Goal: Navigation & Orientation: Find specific page/section

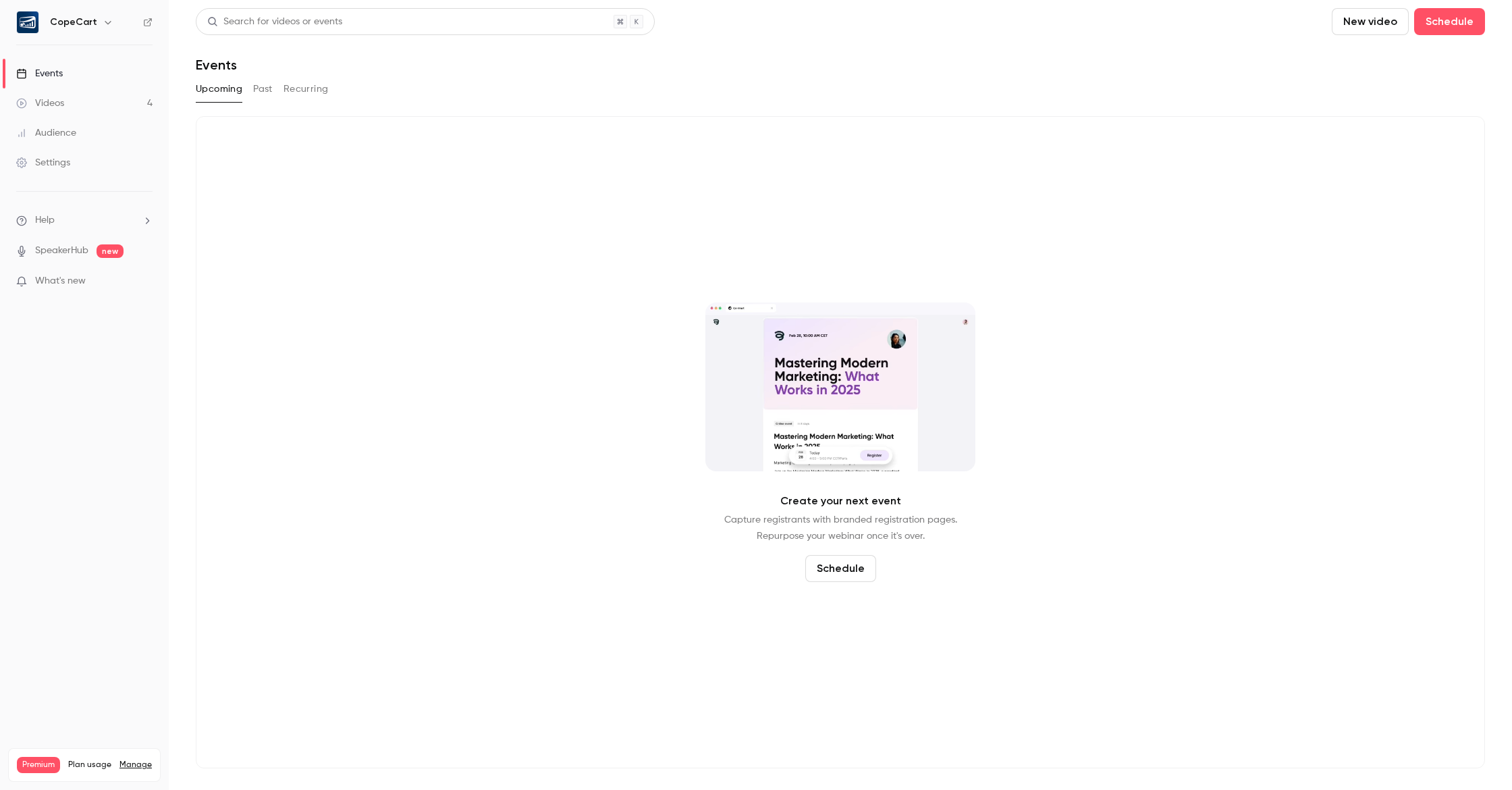
click at [106, 136] on link "Audience" at bounding box center [84, 132] width 169 height 29
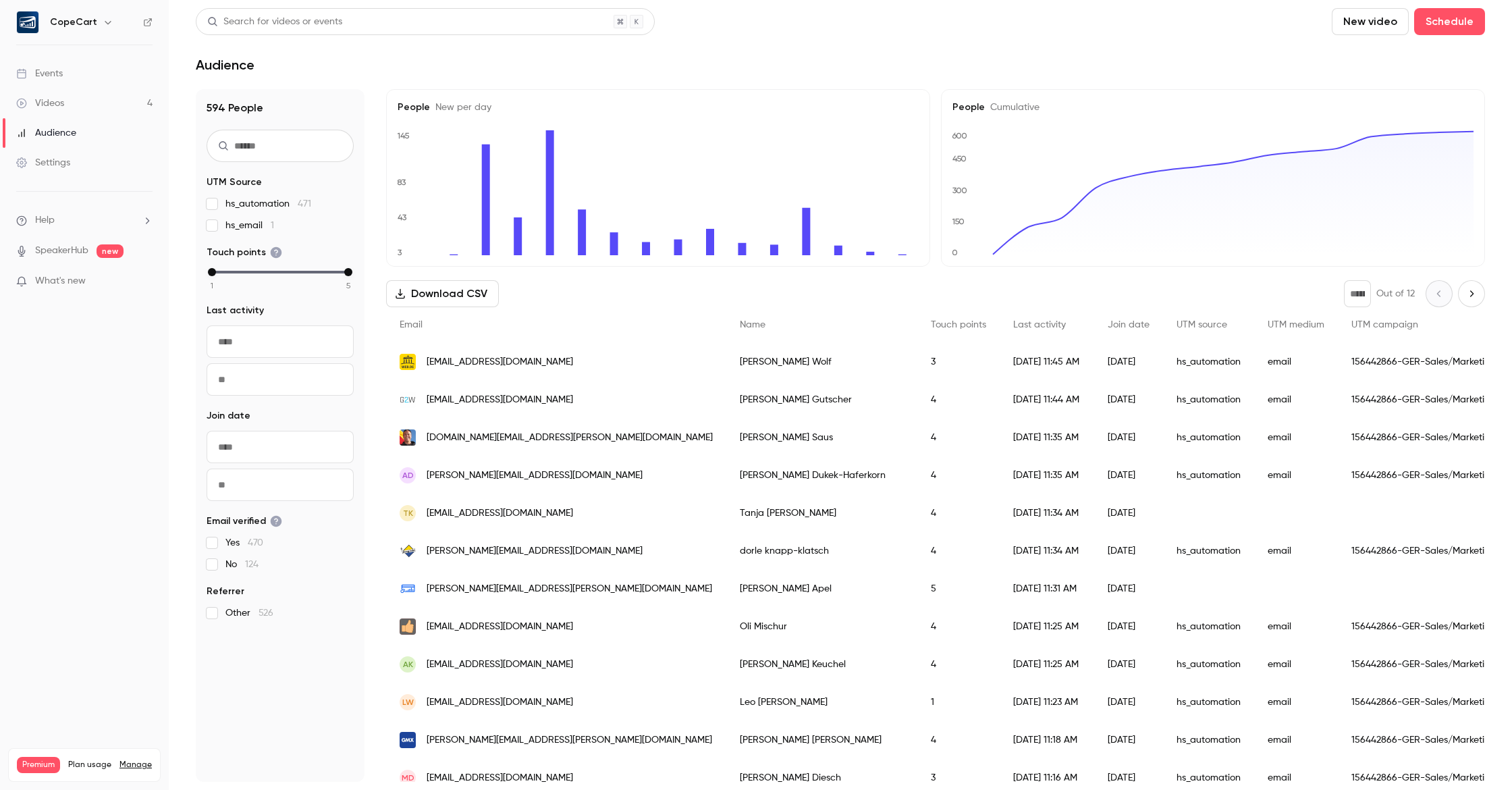
click at [96, 104] on link "Videos 4" at bounding box center [84, 103] width 169 height 29
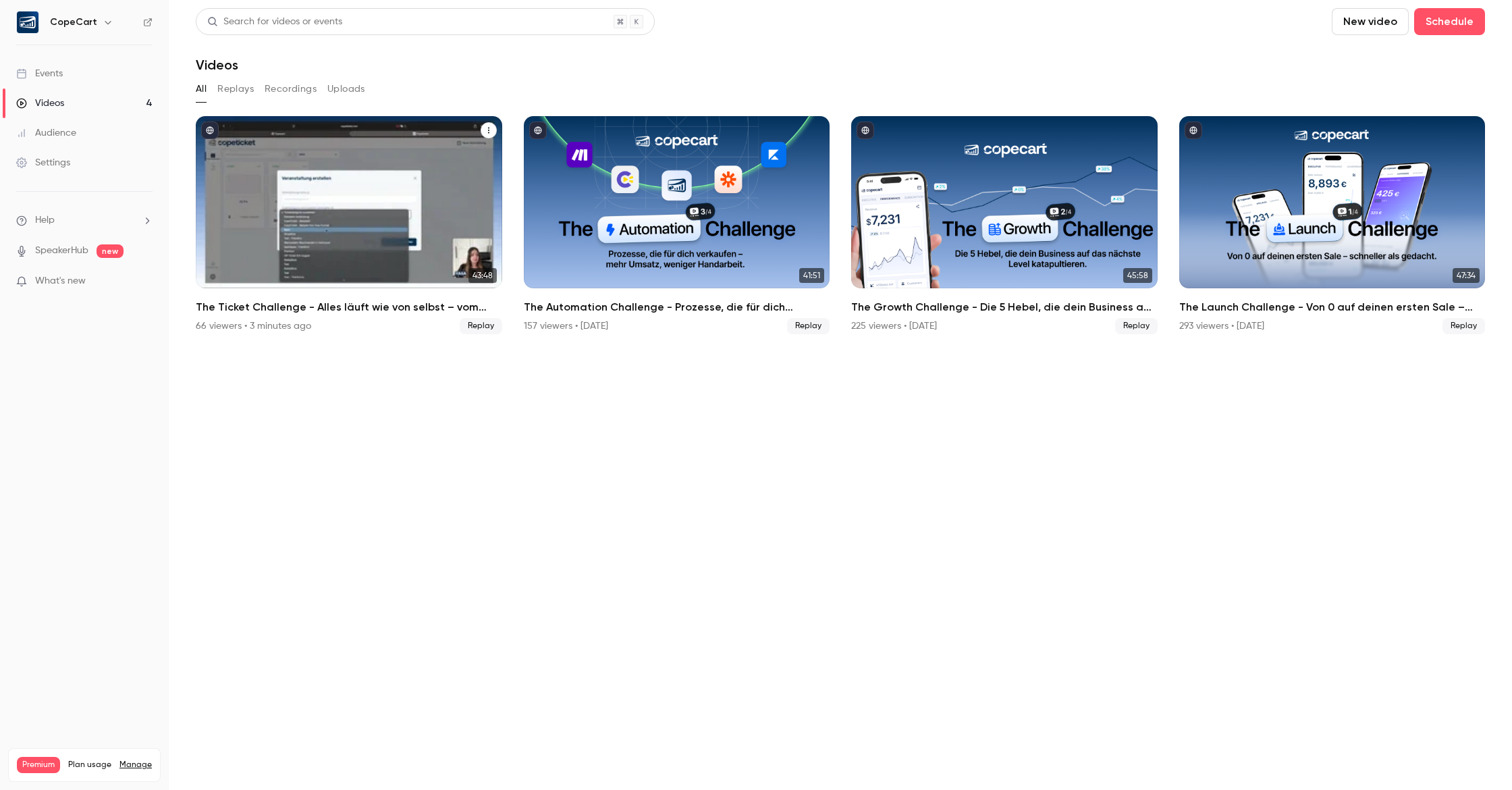
click at [425, 269] on div "The Ticket Challenge - Alles läuft wie von selbst – vom Ticket bis zum Check-in" at bounding box center [349, 201] width 306 height 172
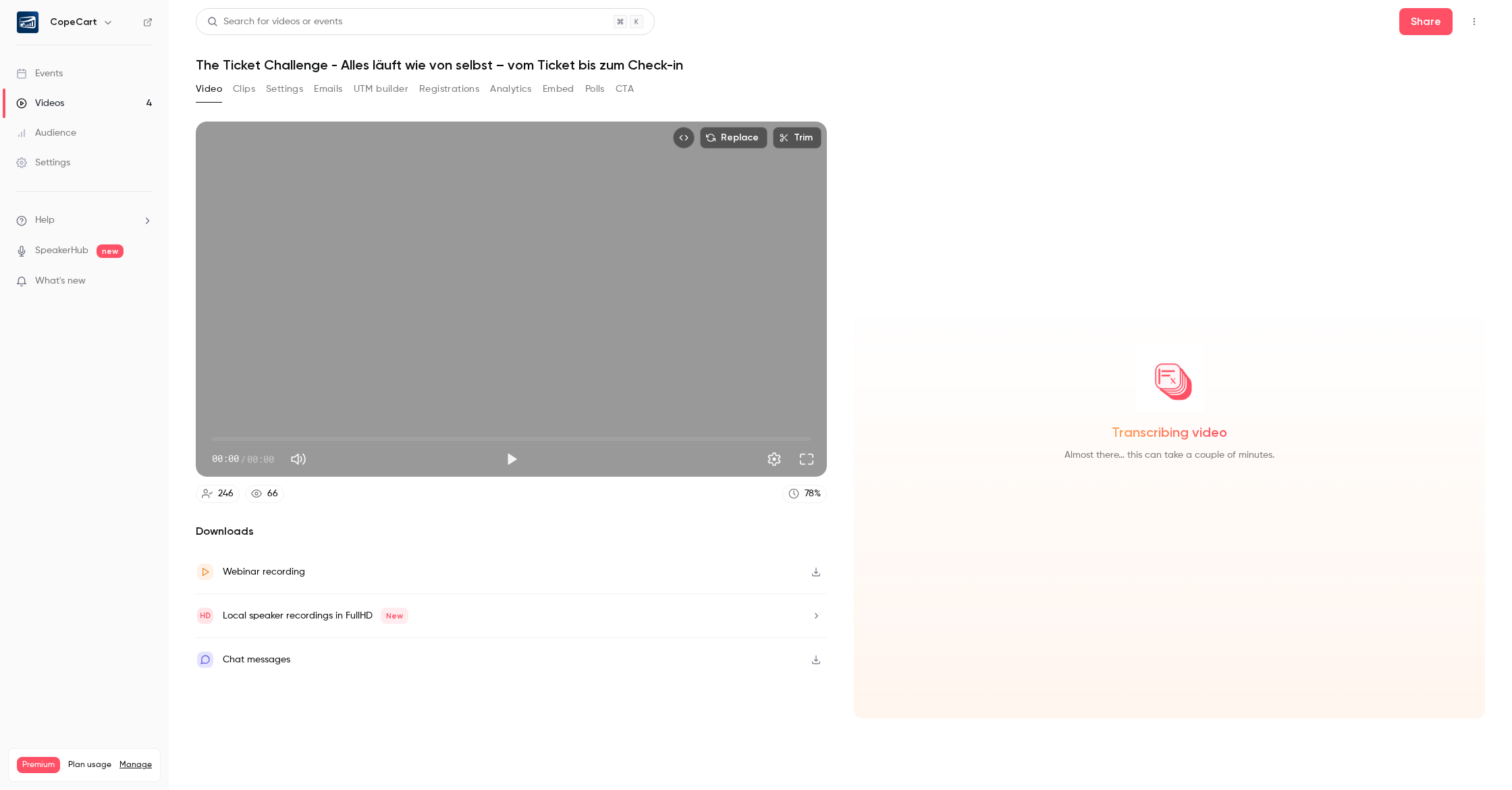
click at [440, 85] on button "Registrations" at bounding box center [450, 89] width 60 height 22
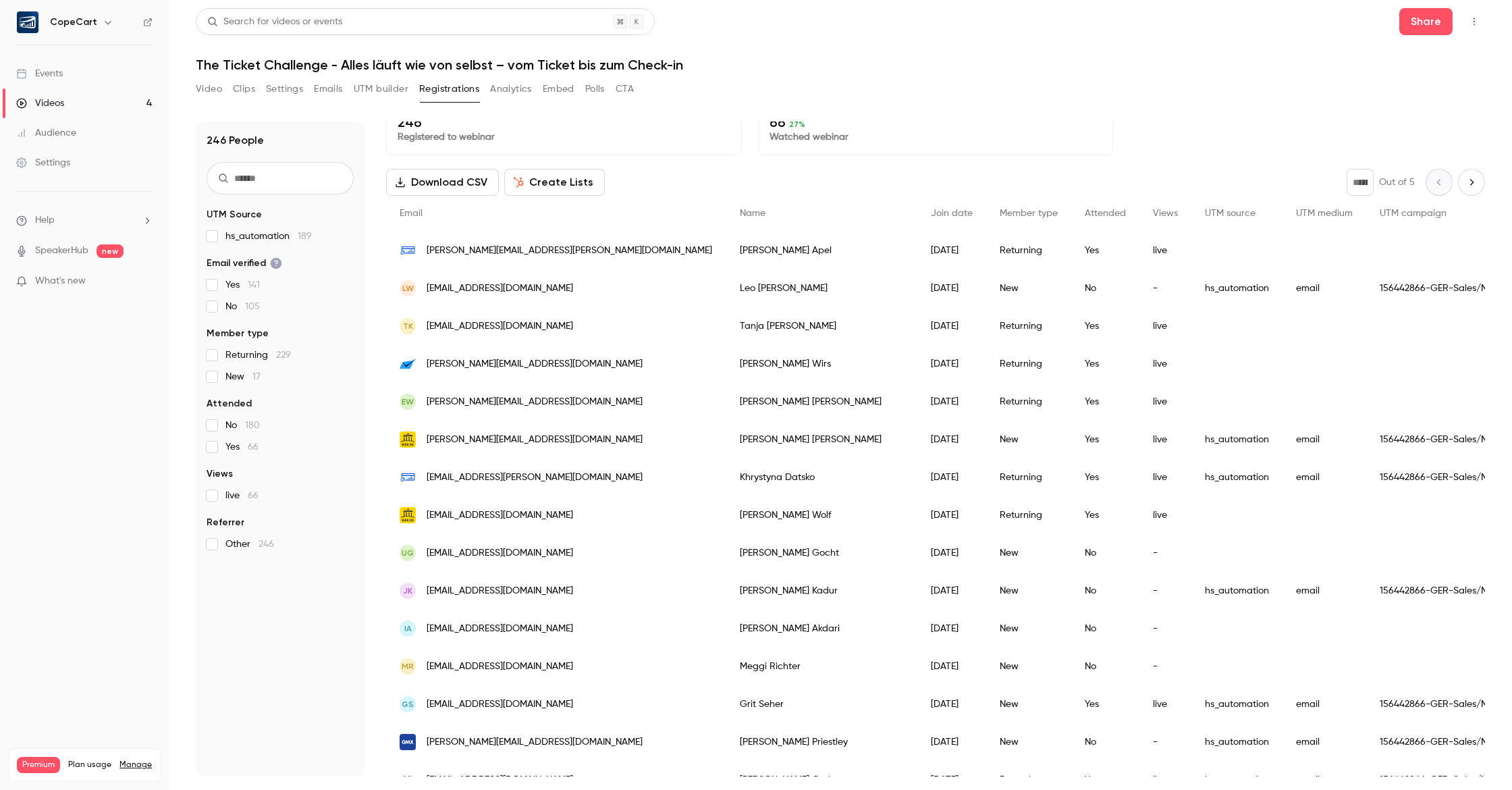
scroll to position [33, 0]
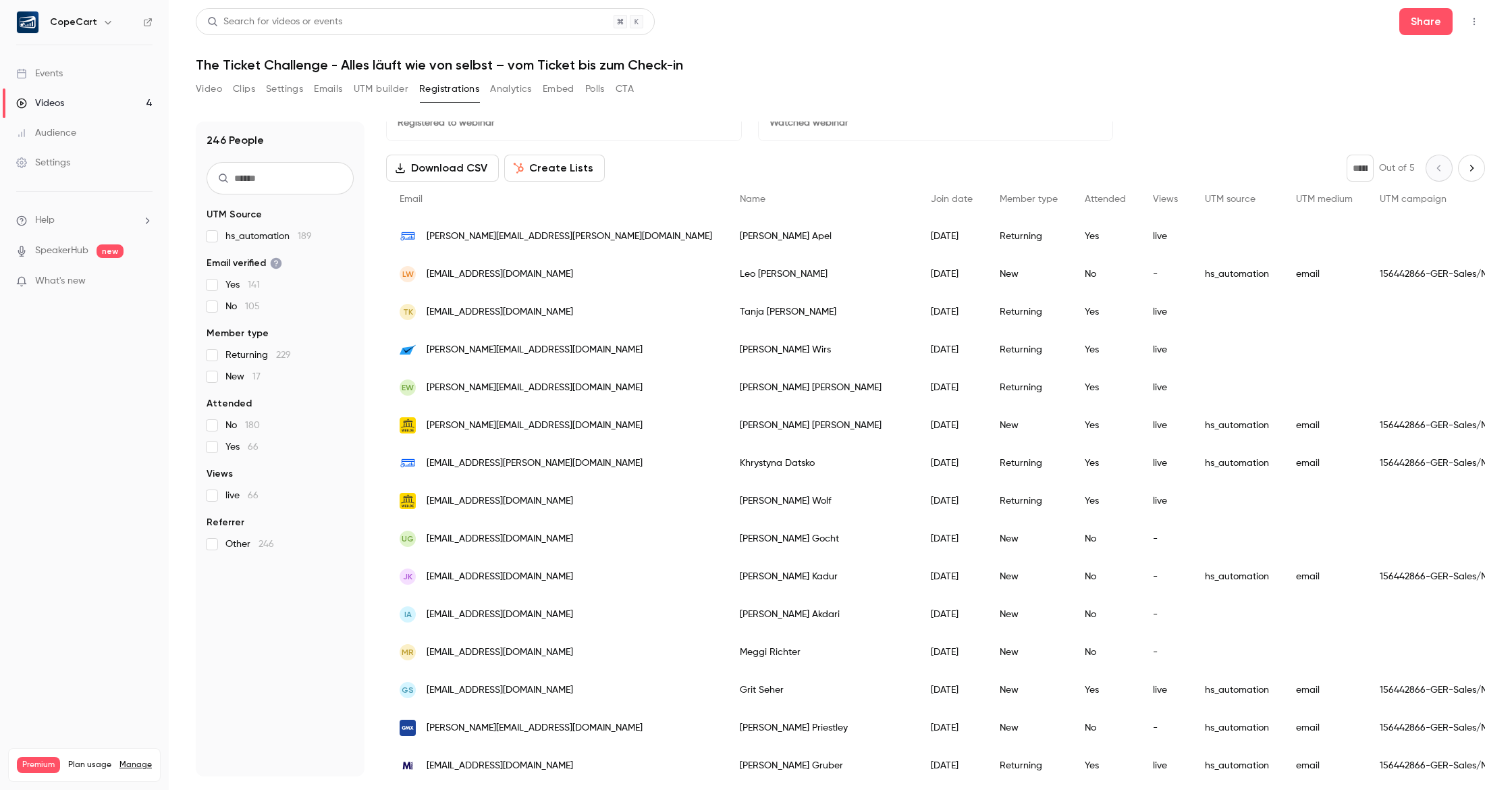
click at [498, 91] on button "Analytics" at bounding box center [511, 89] width 42 height 22
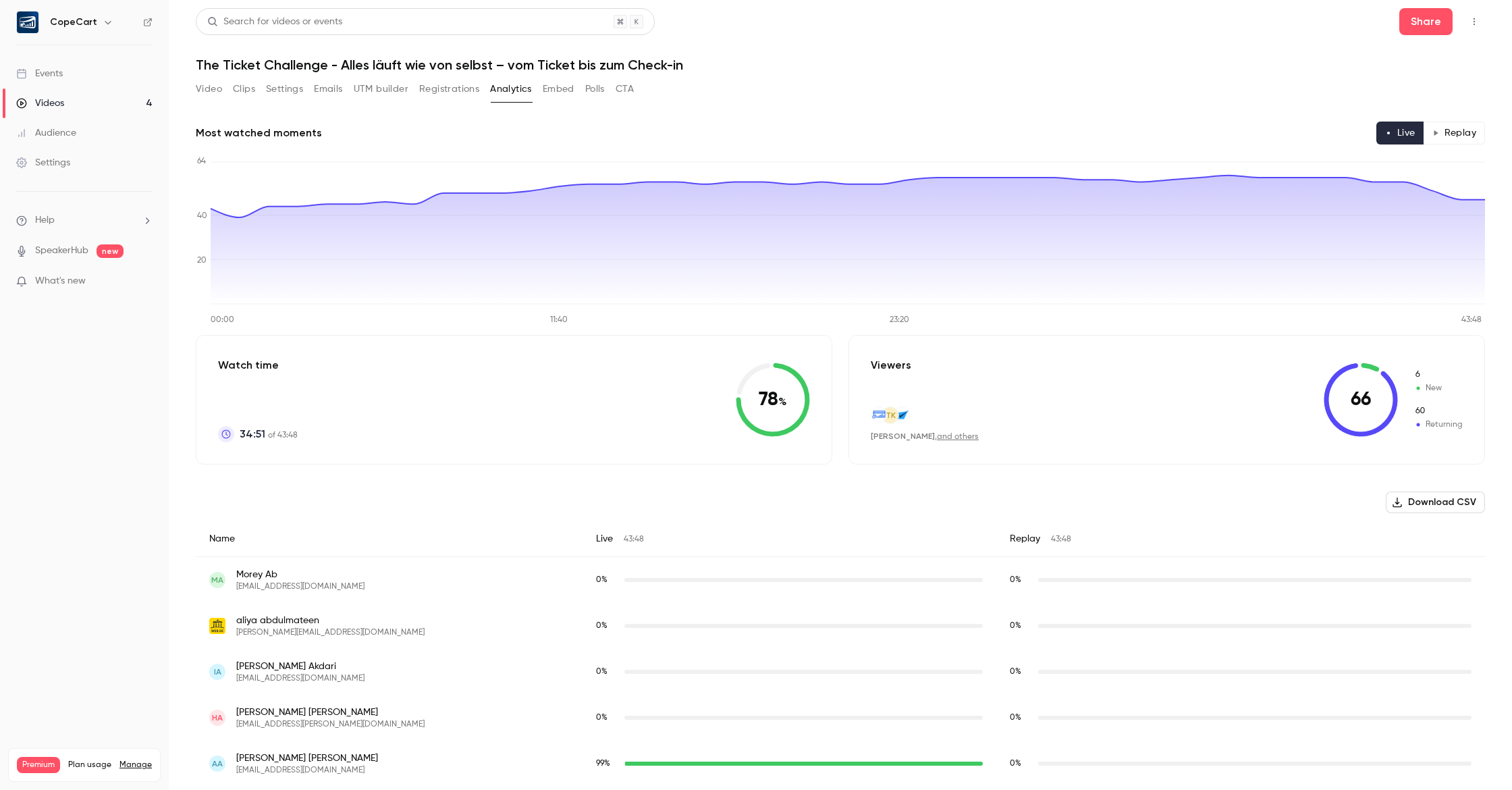
click at [463, 91] on button "Registrations" at bounding box center [450, 89] width 60 height 22
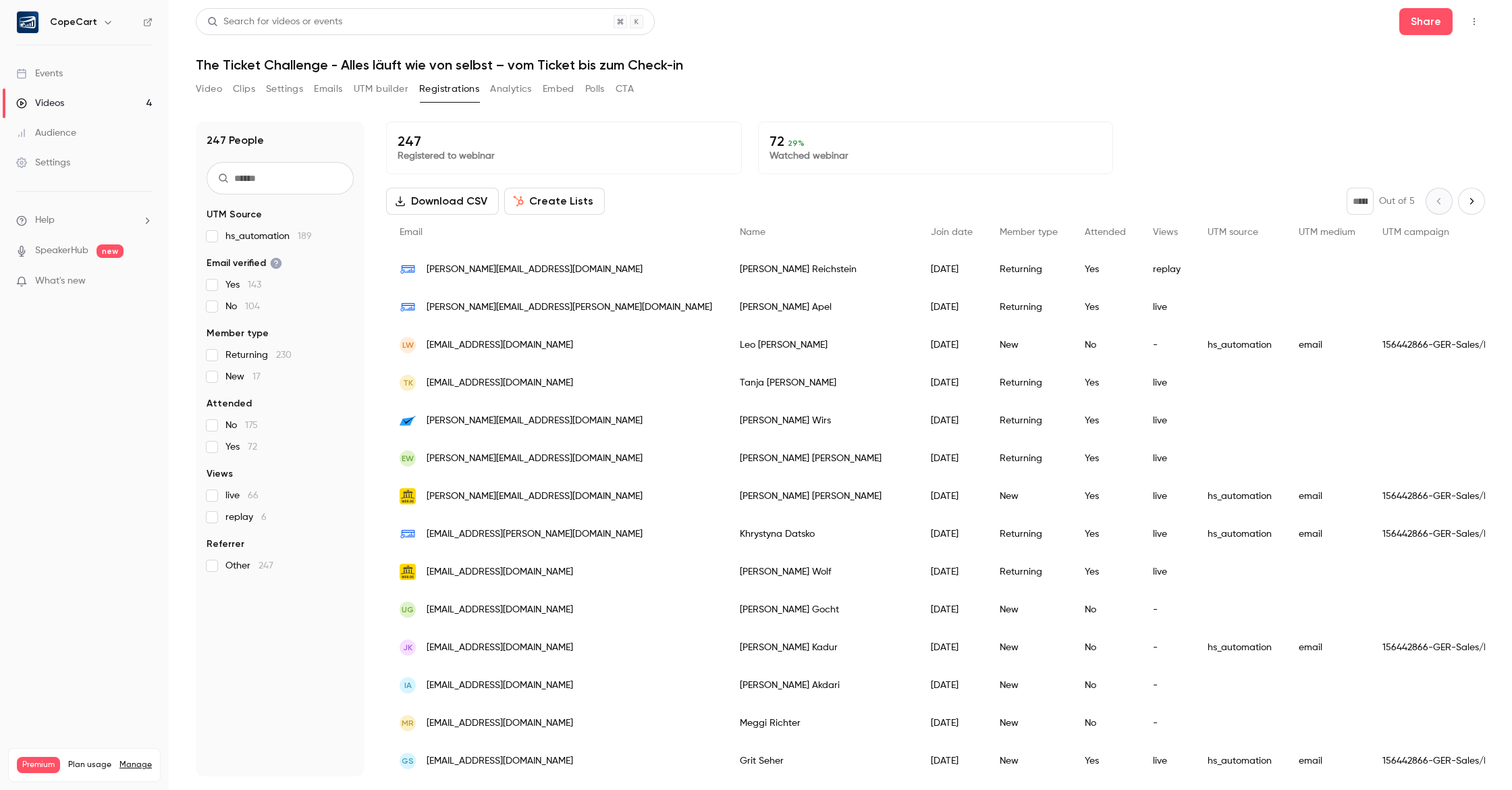
click at [629, 85] on button "CTA" at bounding box center [624, 89] width 18 height 22
